Goal: Check status: Check status

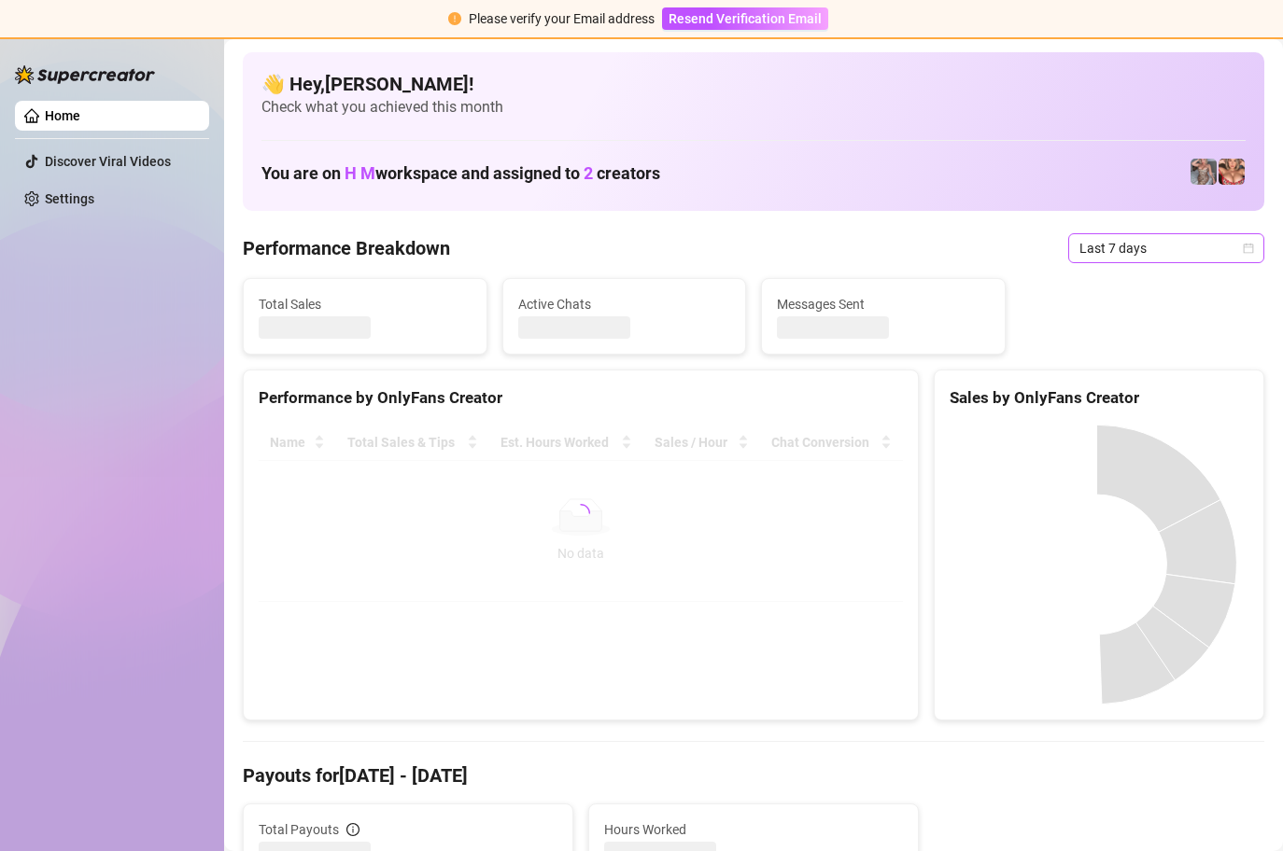
click at [1241, 252] on div "Last 7 days" at bounding box center [1166, 248] width 196 height 30
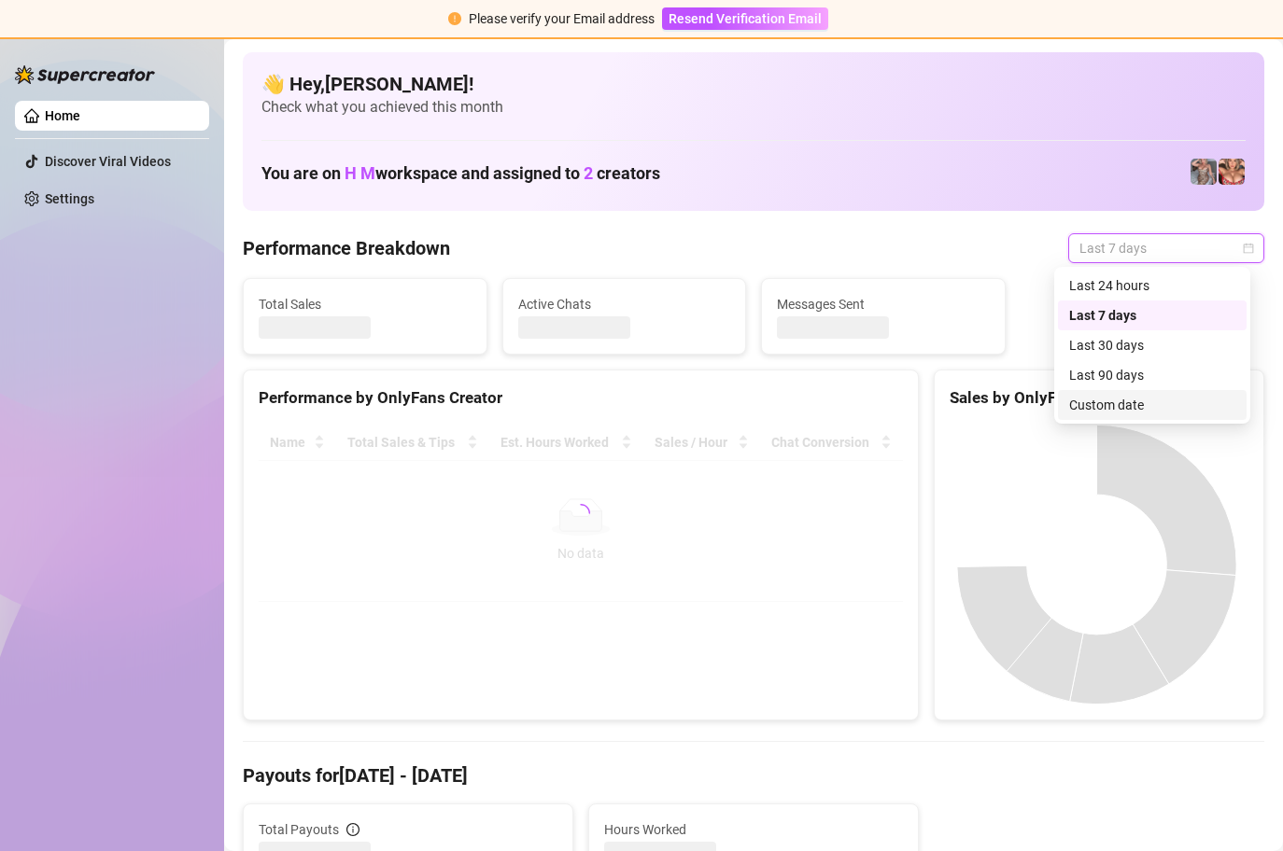
click at [1168, 411] on div "Custom date" at bounding box center [1152, 405] width 166 height 21
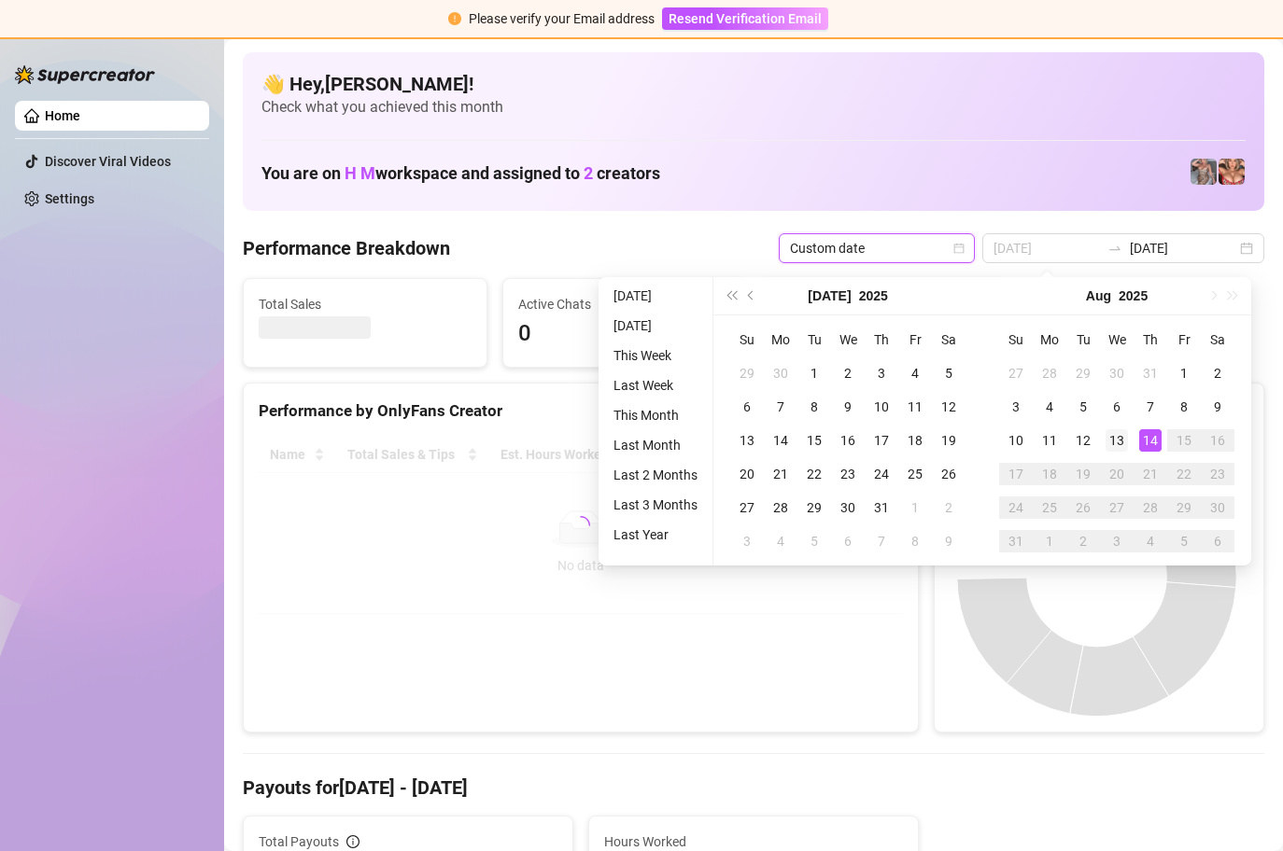
type input "[DATE]"
click at [1111, 442] on div "13" at bounding box center [1116, 440] width 22 height 22
type input "[DATE]"
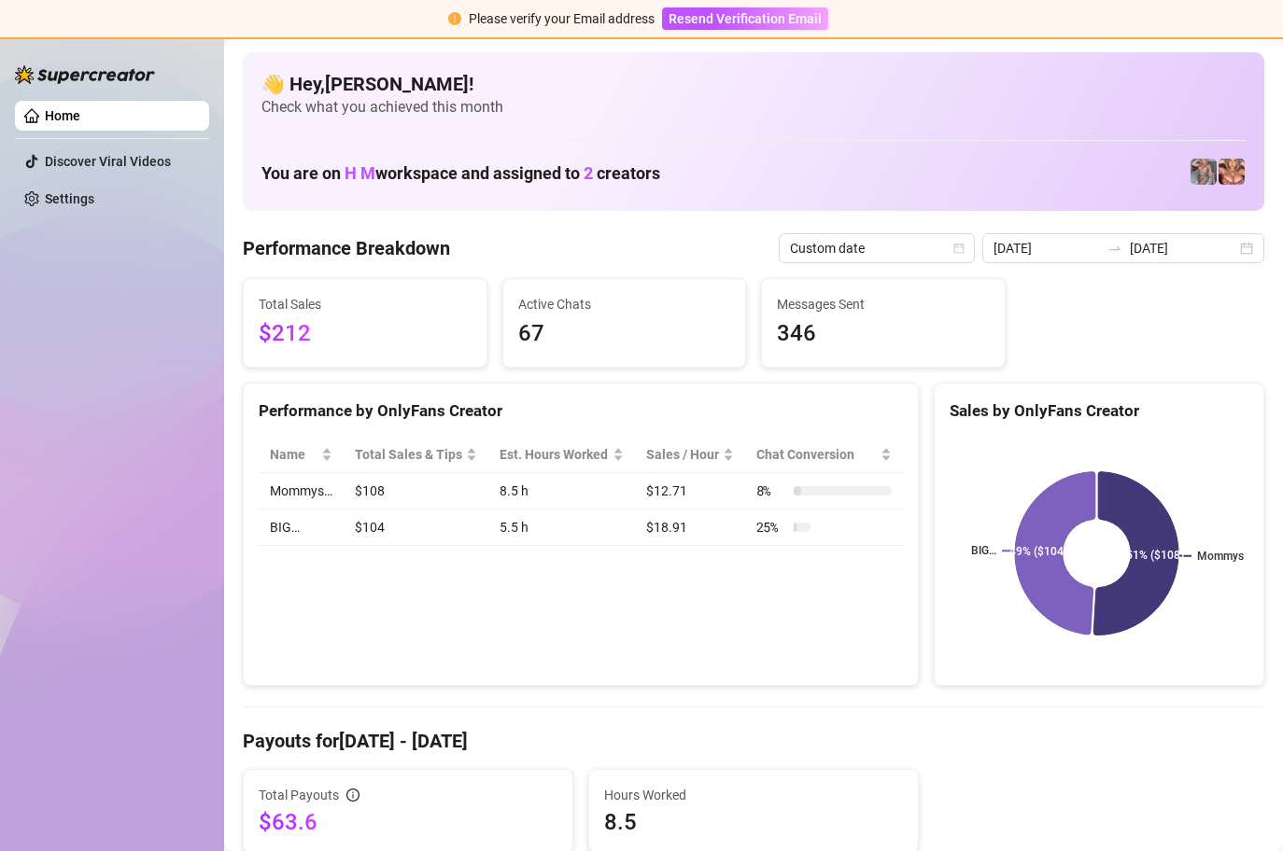
click at [1120, 320] on div "Total Sales $212 Active Chats 67 Messages Sent 346" at bounding box center [753, 323] width 1036 height 90
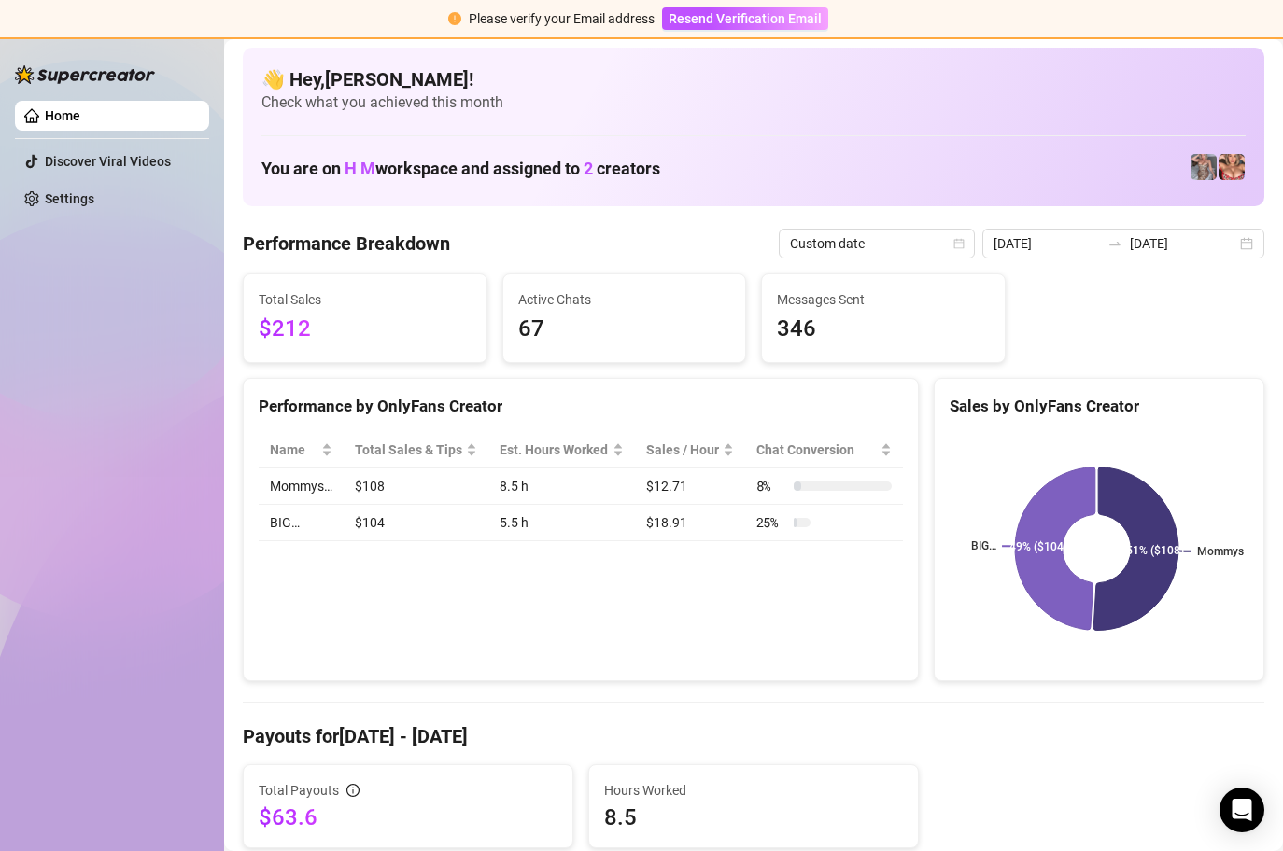
scroll to position [1, 0]
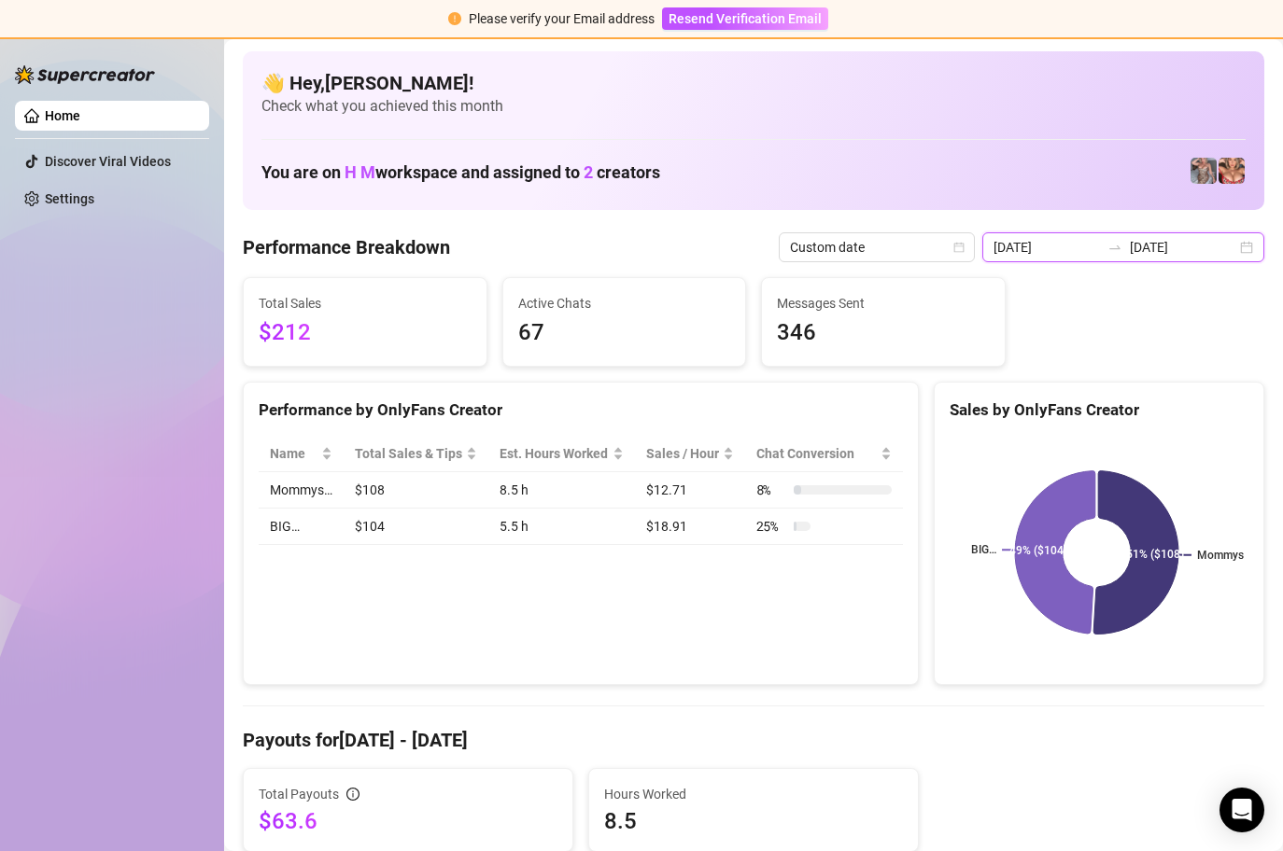
click at [1194, 250] on input "[DATE]" at bounding box center [1183, 247] width 106 height 21
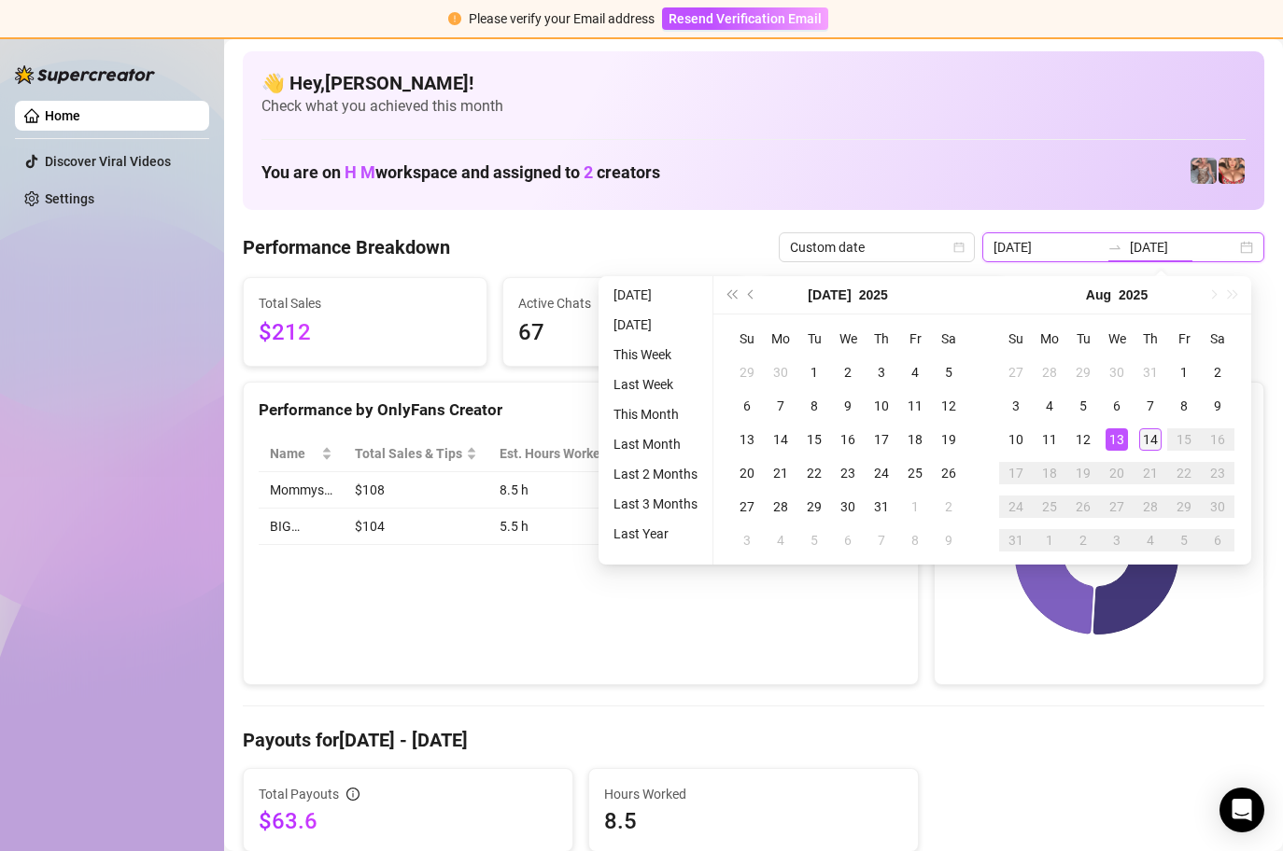
type input "[DATE]"
click at [1143, 448] on div "14" at bounding box center [1150, 440] width 22 height 22
click at [1141, 448] on div "14" at bounding box center [1150, 440] width 22 height 22
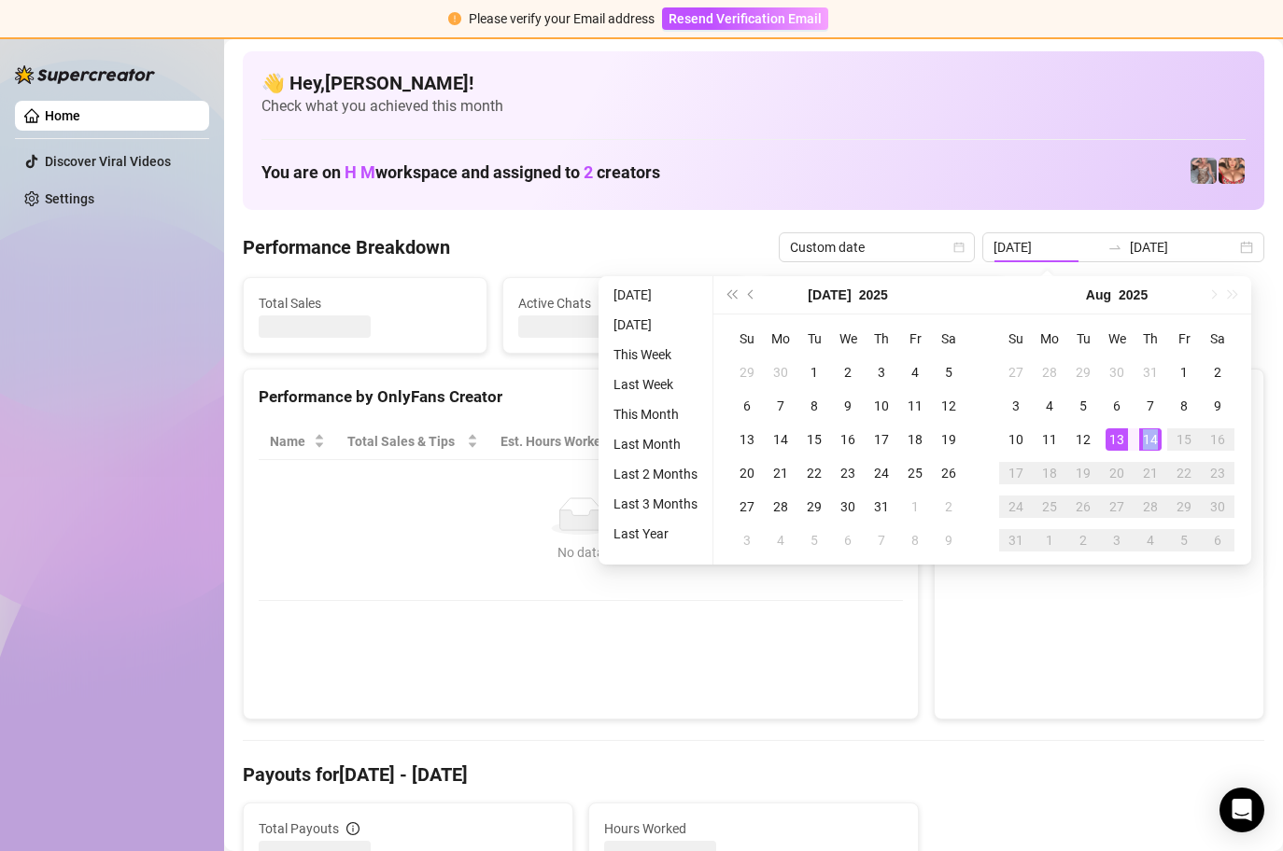
type input "[DATE]"
